Goal: Task Accomplishment & Management: Manage account settings

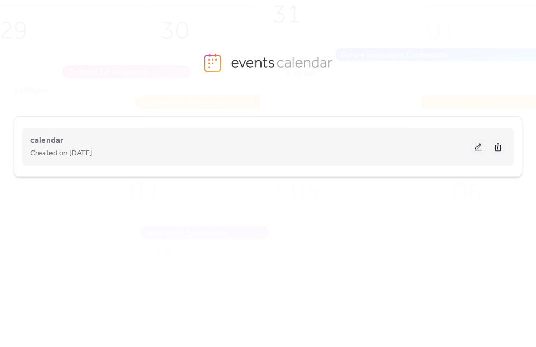
click at [481, 148] on button at bounding box center [478, 147] width 15 height 16
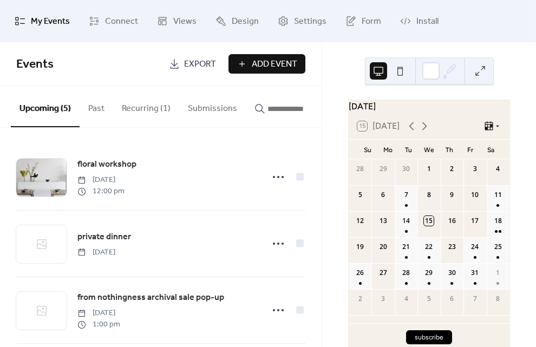
click at [150, 109] on button "Recurring (1)" at bounding box center [146, 106] width 66 height 40
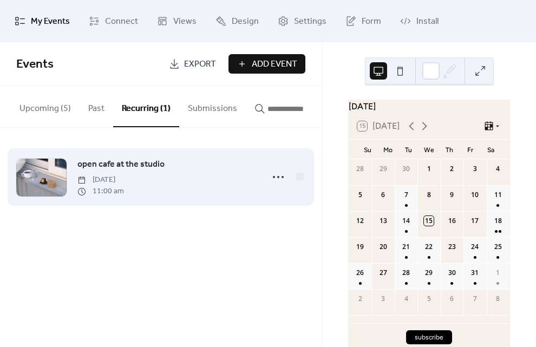
click at [113, 180] on span "[DATE]" at bounding box center [100, 179] width 47 height 11
click at [283, 178] on icon at bounding box center [278, 176] width 17 height 17
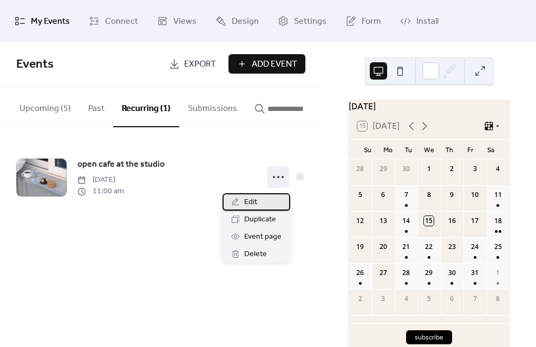
click at [265, 202] on div "Edit" at bounding box center [257, 201] width 68 height 17
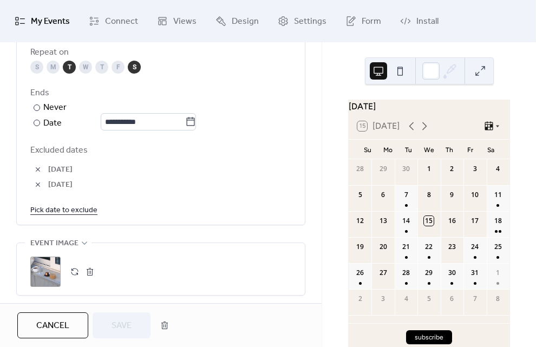
scroll to position [669, 0]
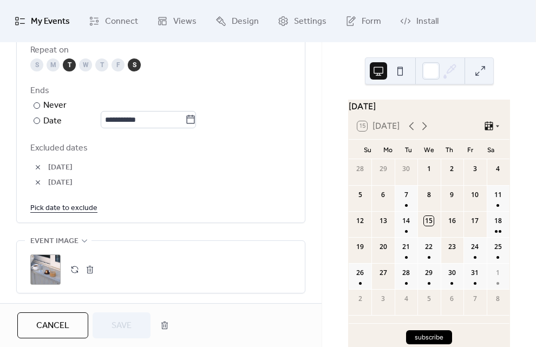
click at [62, 212] on link "Pick date to exclude" at bounding box center [63, 208] width 67 height 14
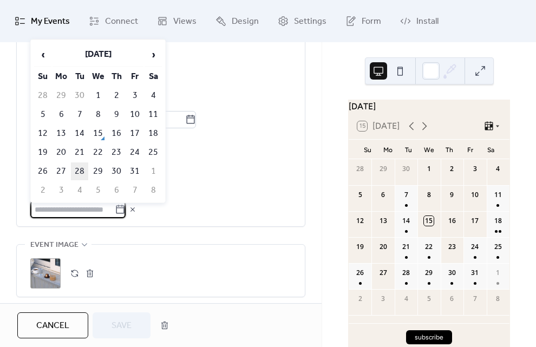
click at [80, 172] on td "28" at bounding box center [79, 171] width 17 height 18
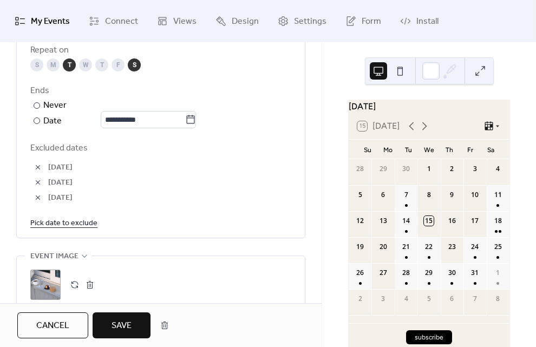
click at [110, 323] on button "Save" at bounding box center [122, 325] width 58 height 26
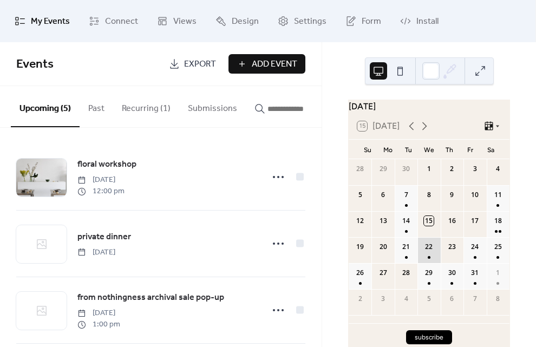
click at [431, 259] on div "22" at bounding box center [428, 250] width 23 height 26
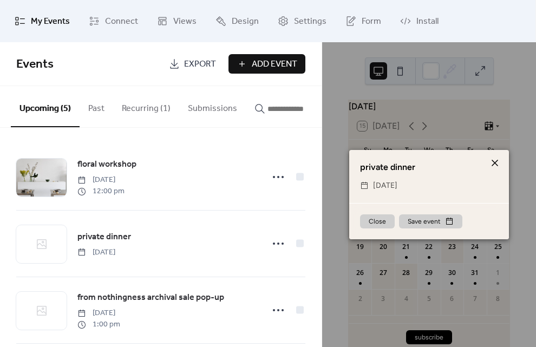
click at [494, 162] on icon at bounding box center [495, 163] width 6 height 6
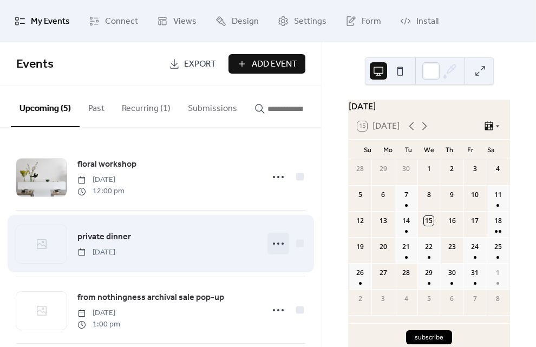
click at [278, 249] on icon at bounding box center [278, 243] width 17 height 17
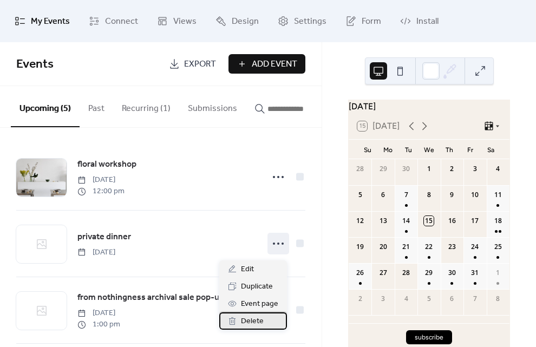
click at [253, 323] on span "Delete" at bounding box center [252, 321] width 23 height 13
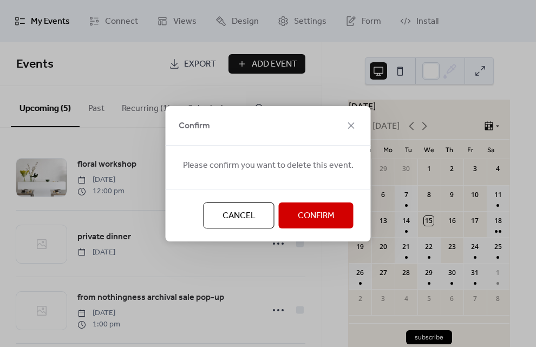
click at [310, 220] on span "Confirm" at bounding box center [316, 216] width 37 height 13
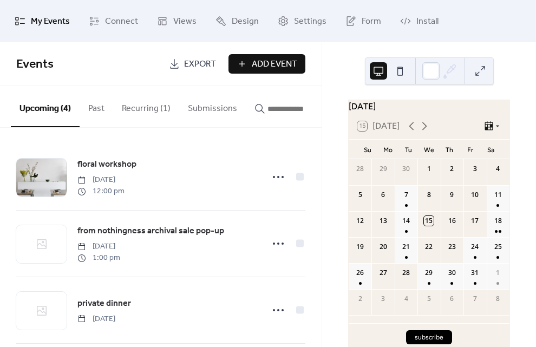
scroll to position [83, 0]
